Goal: Information Seeking & Learning: Learn about a topic

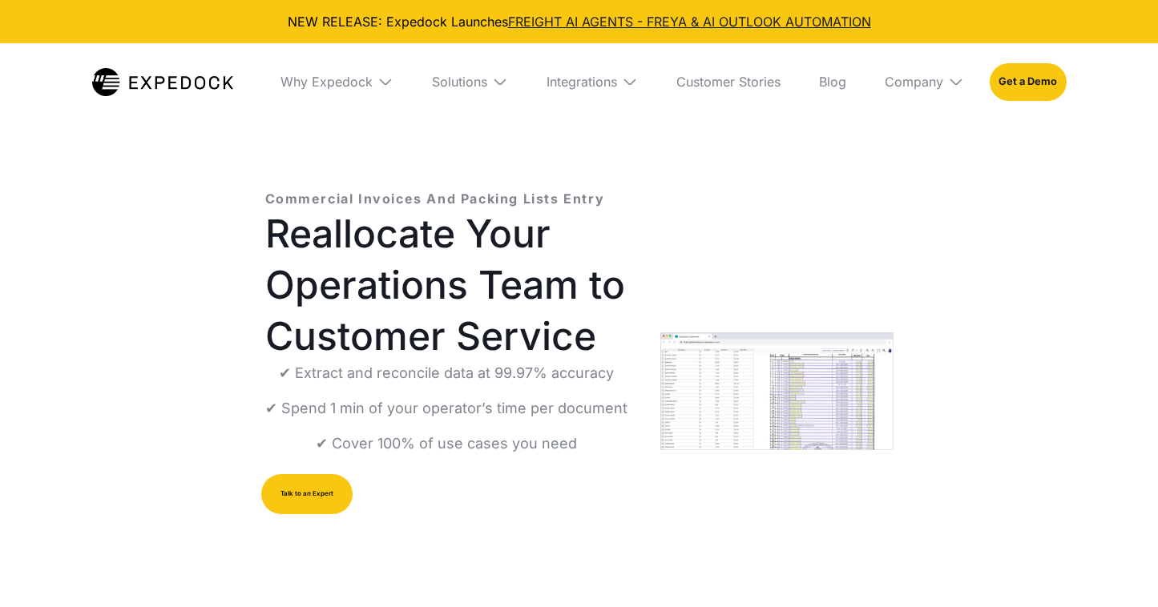
select select
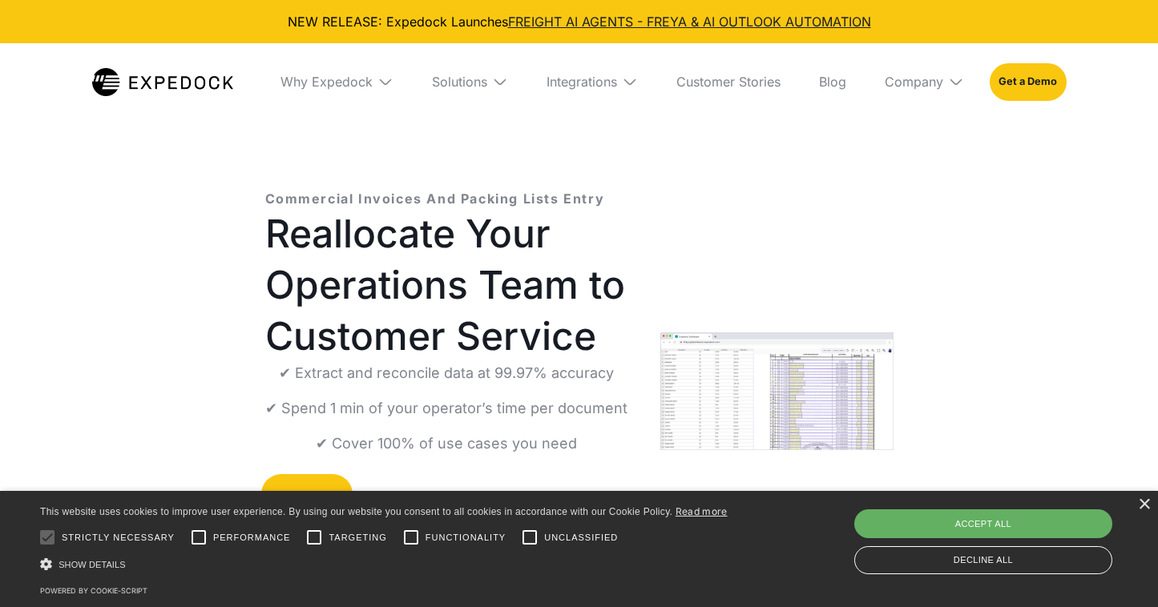
click at [900, 513] on div "Accept all" at bounding box center [983, 523] width 258 height 29
checkbox input "true"
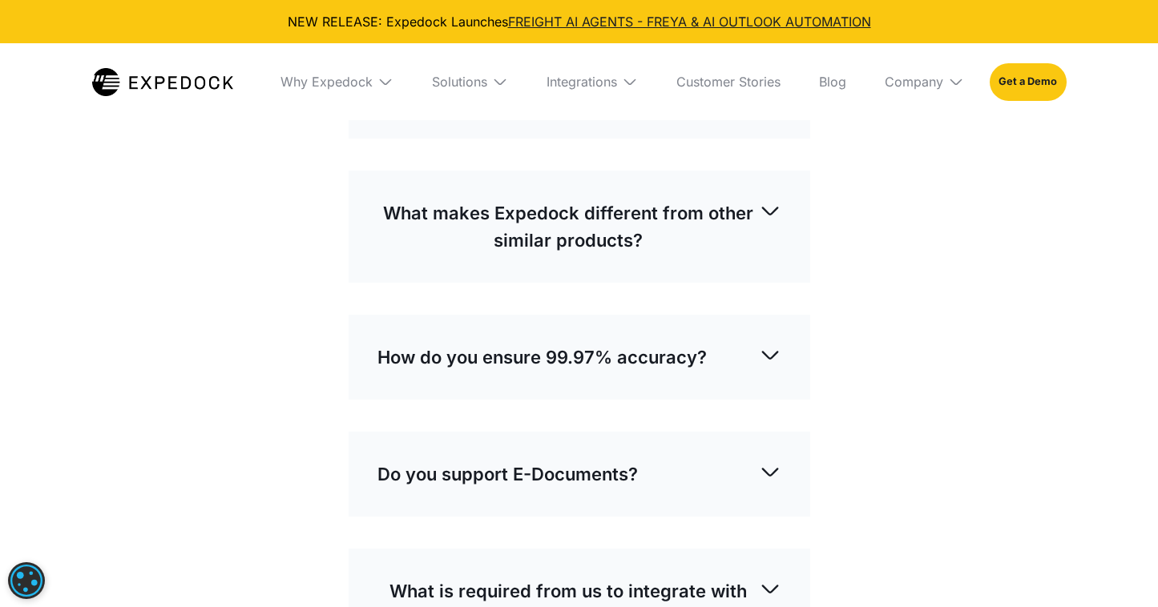
scroll to position [4047, 0]
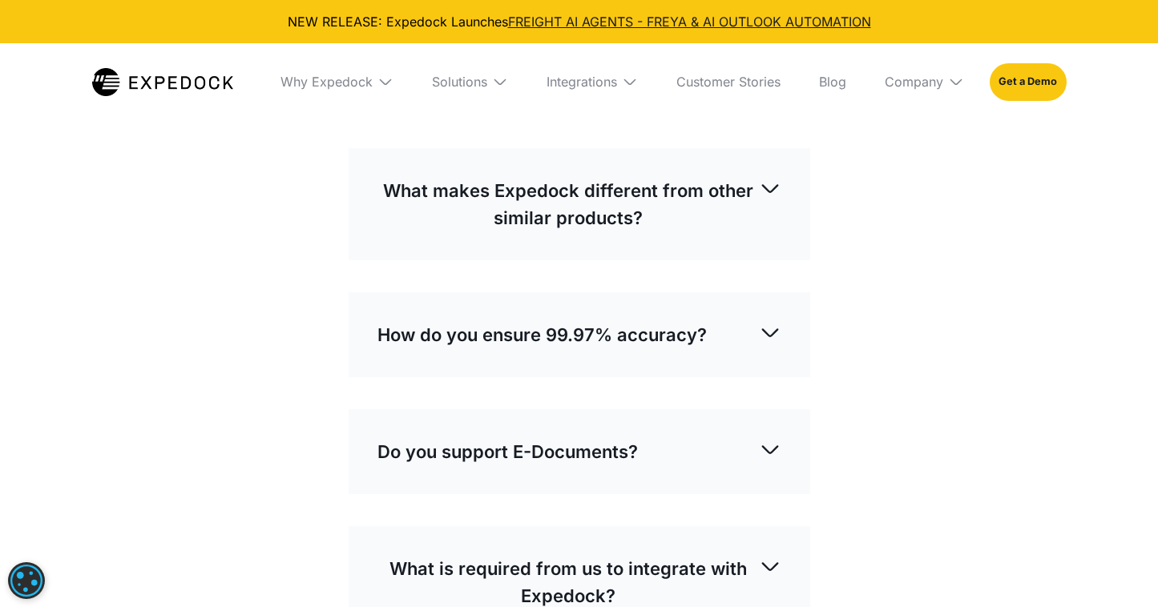
click at [662, 100] on div "How does Expedock work?" at bounding box center [579, 73] width 404 height 53
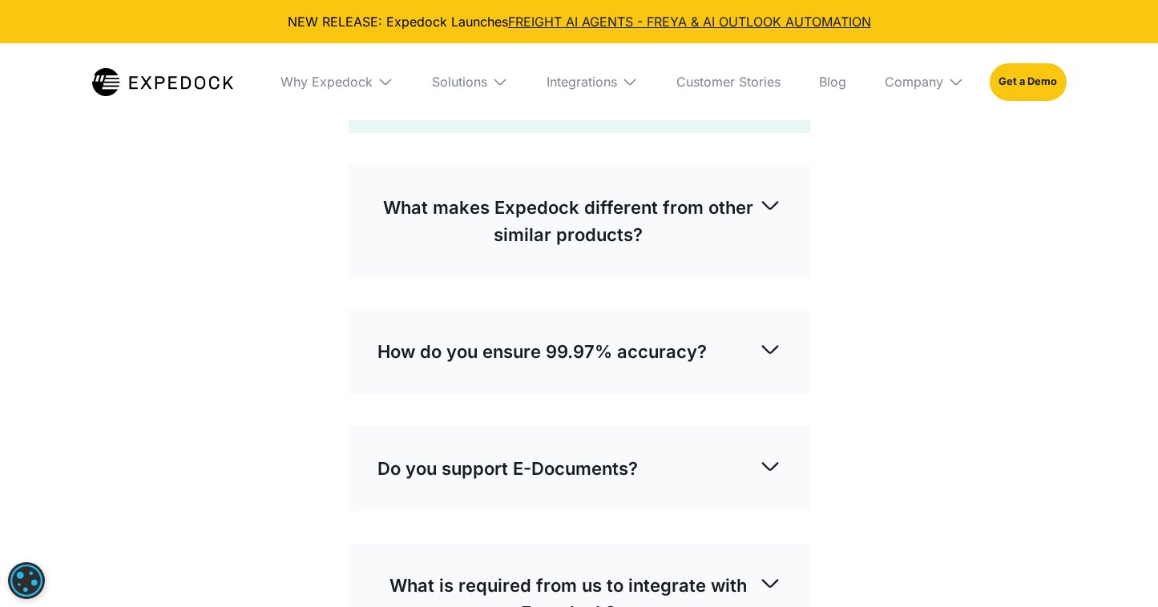
scroll to position [4188, 0]
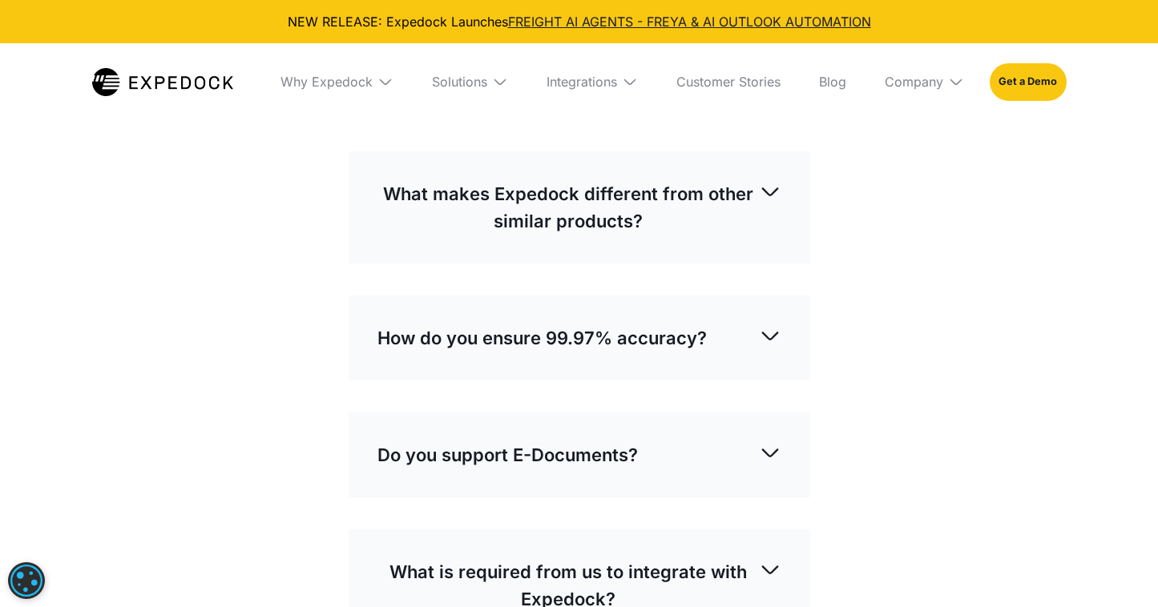
click at [585, 235] on p "What makes Expedock different from other similar products?" at bounding box center [567, 207] width 381 height 54
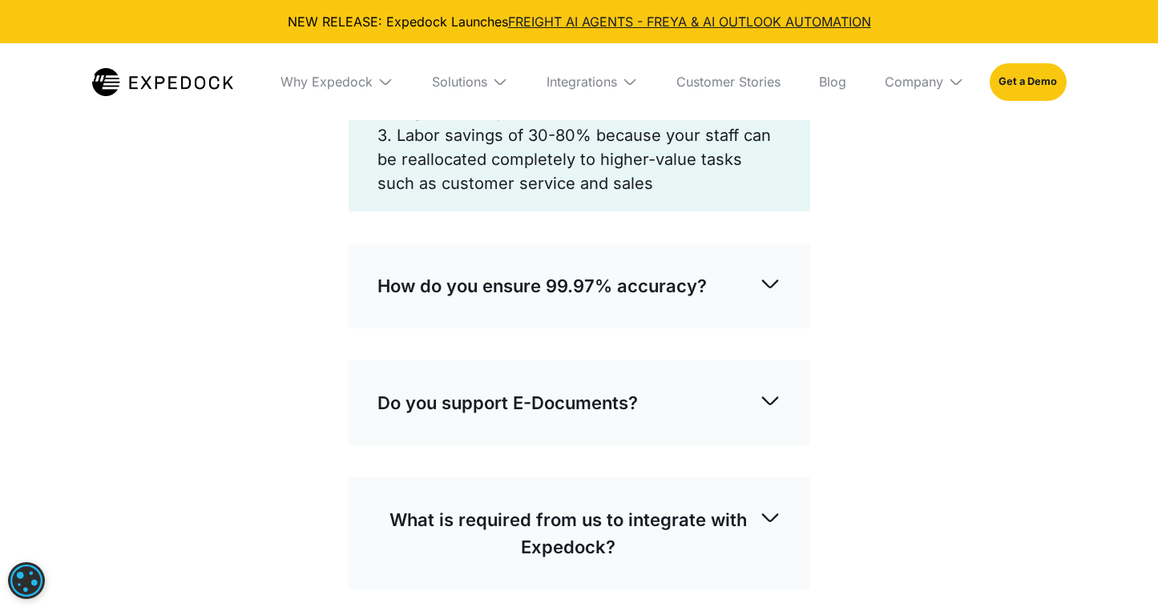
scroll to position [4394, 0]
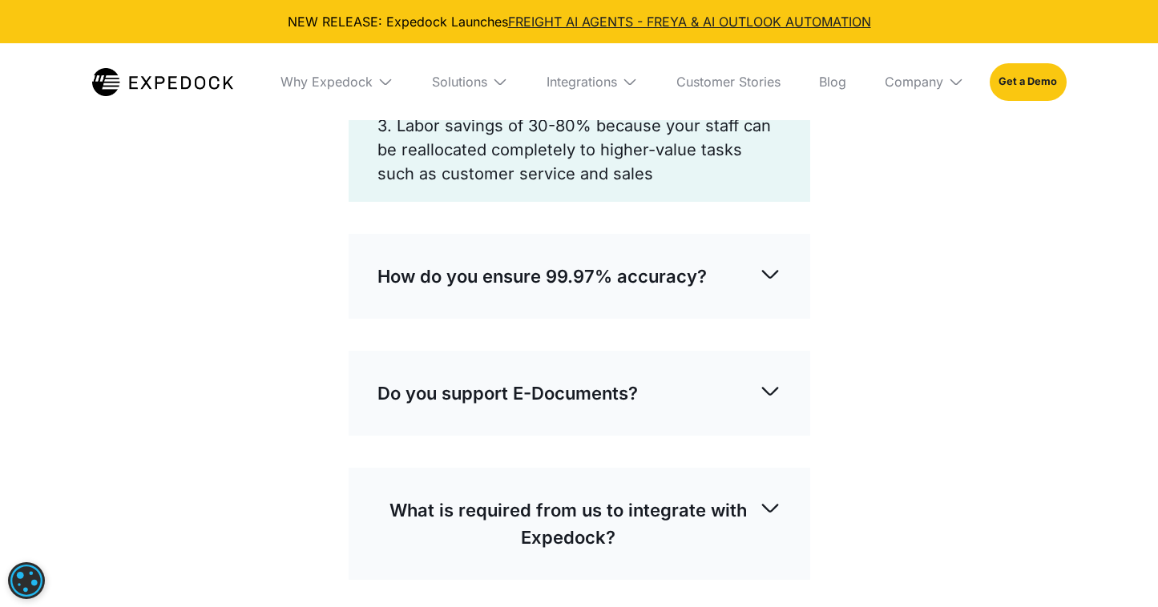
click at [491, 290] on p "How do you ensure 99.97% accuracy?" at bounding box center [541, 276] width 329 height 27
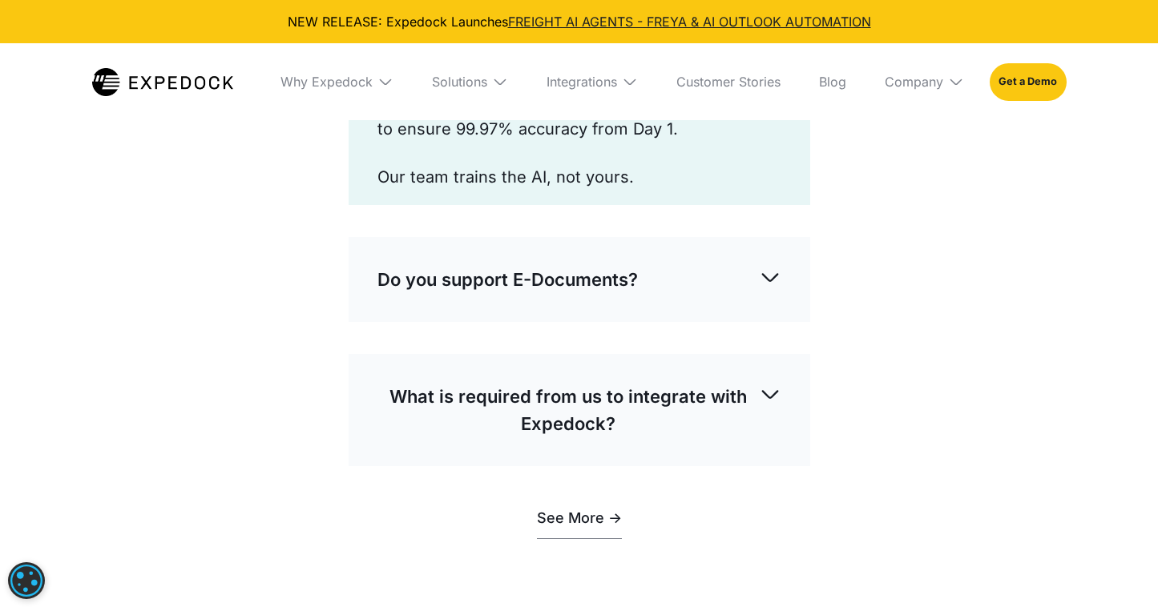
click at [491, 293] on p "Do you support E-Documents?" at bounding box center [507, 279] width 260 height 27
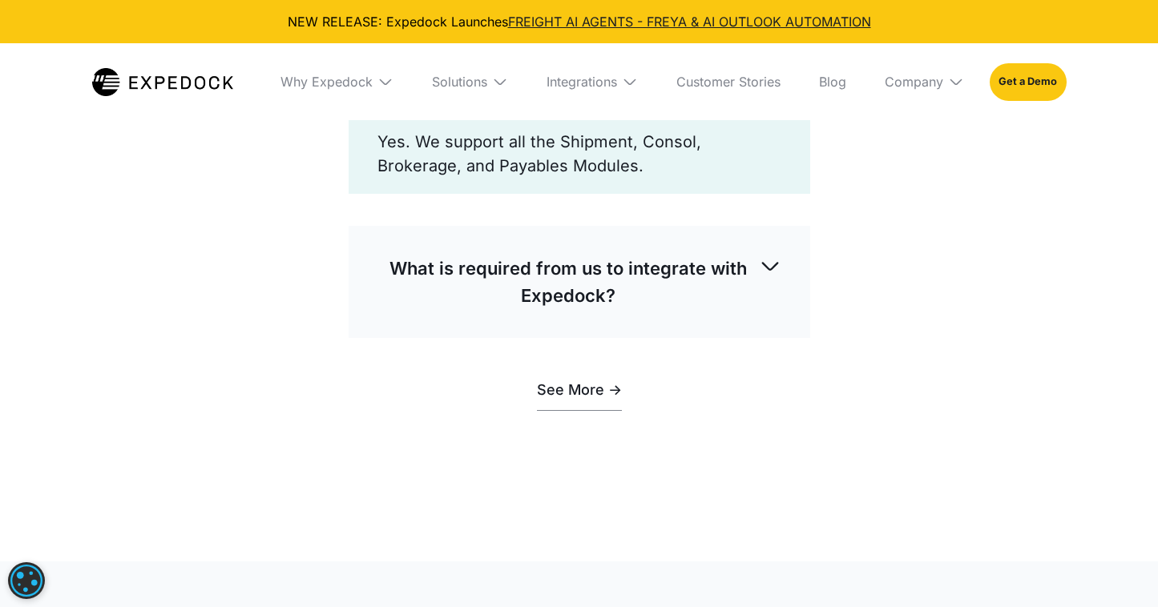
scroll to position [4788, 0]
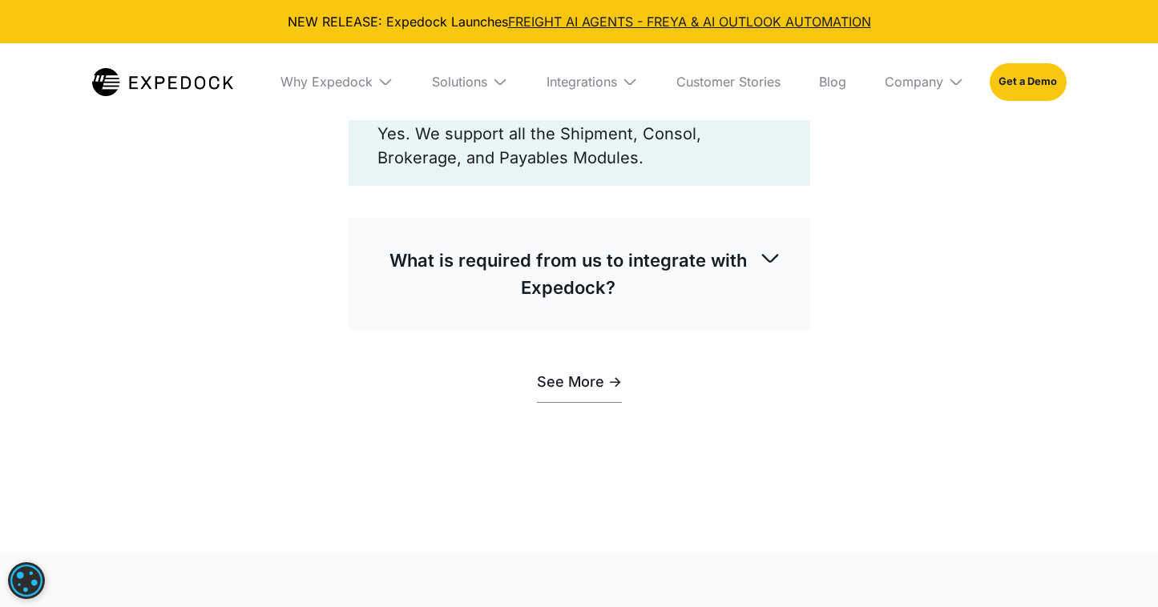
click at [445, 314] on div "What is required from us to integrate with Expedock?" at bounding box center [579, 274] width 404 height 80
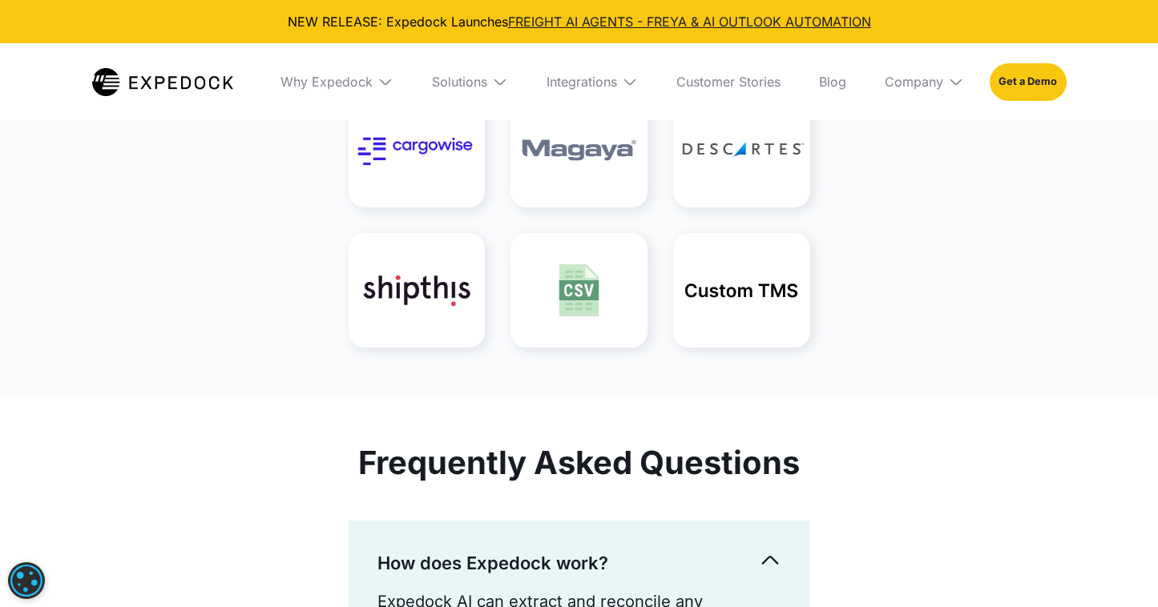
scroll to position [3530, 0]
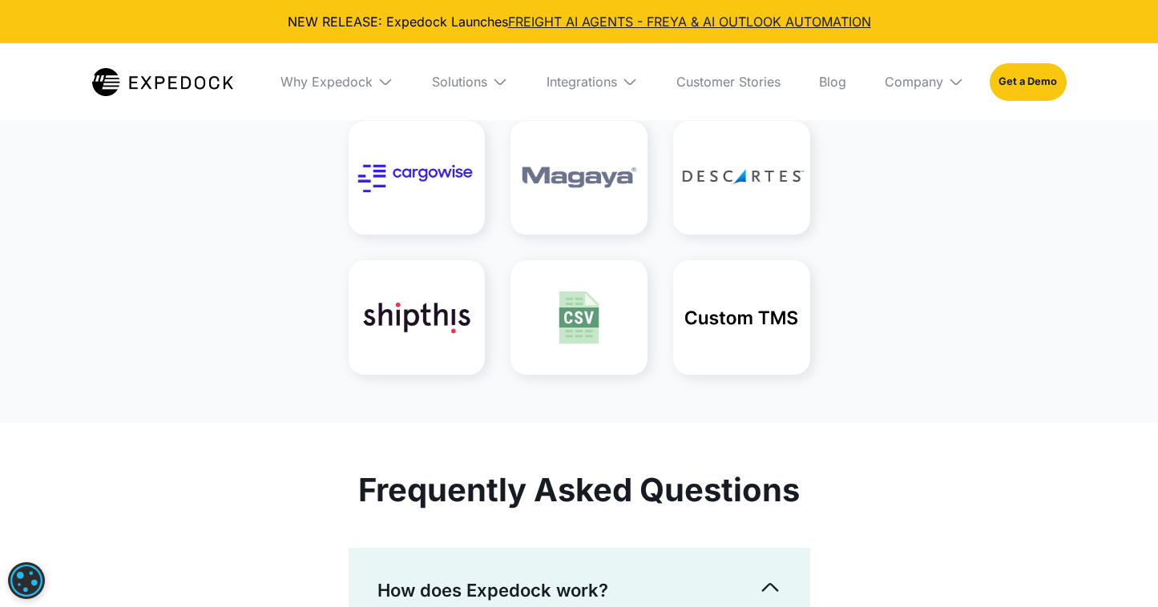
click at [443, 235] on img at bounding box center [416, 178] width 137 height 114
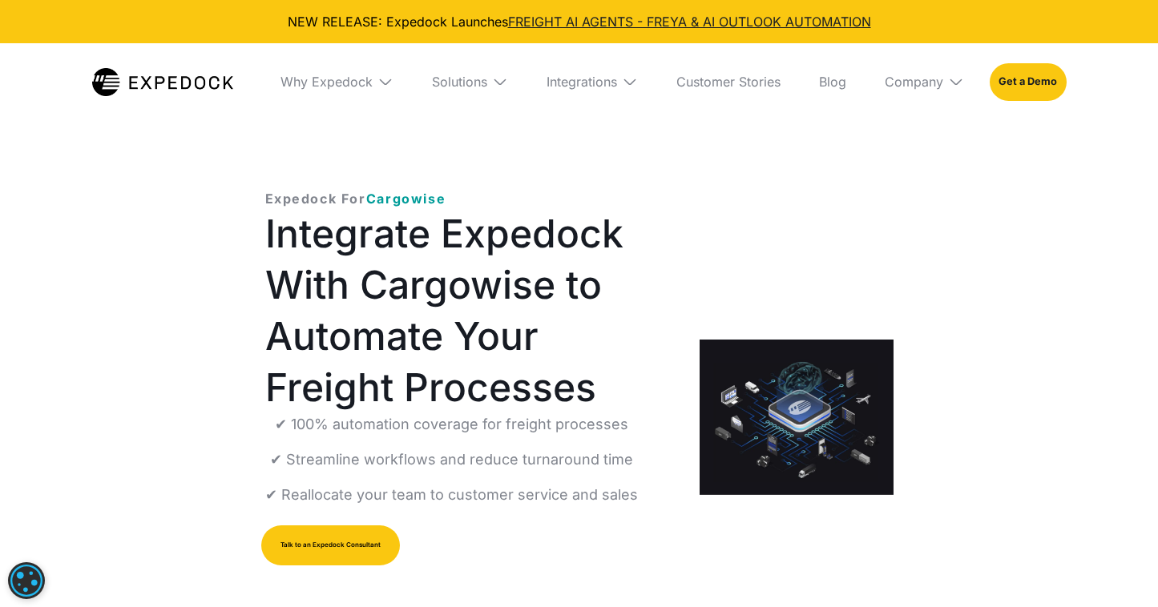
select select
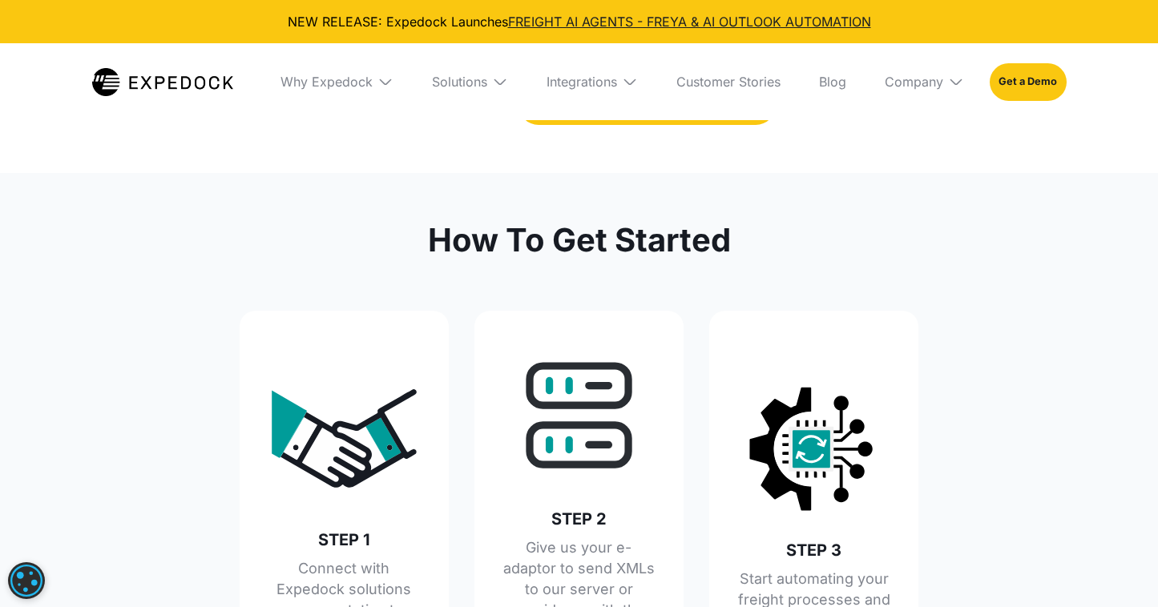
scroll to position [2985, 0]
